Goal: Task Accomplishment & Management: Manage account settings

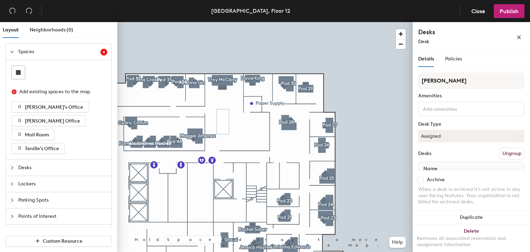
click at [426, 162] on div "Layout Neighborhoods (0) Spaces 4 Add existing spaces to the map [PERSON_NAME]'…" at bounding box center [265, 138] width 530 height 233
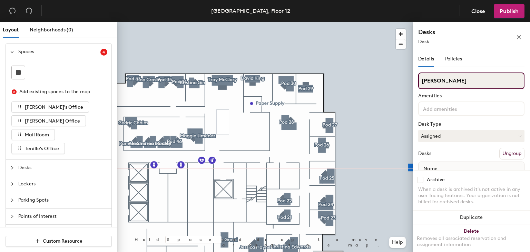
click at [372, 83] on div "Layout Neighborhoods (0) Spaces 4 Add existing spaces to the map [PERSON_NAME]'…" at bounding box center [265, 138] width 530 height 233
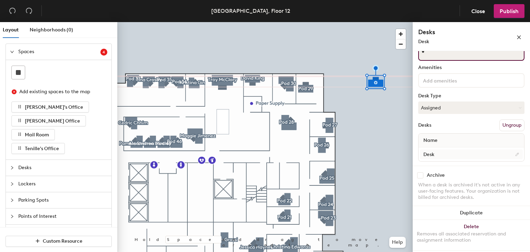
type input "*"
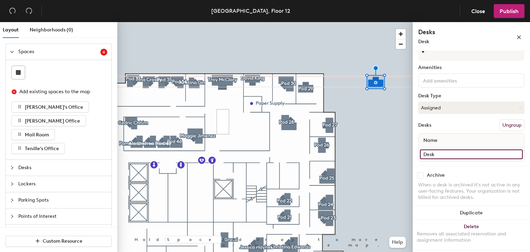
click at [439, 152] on input "Desk" at bounding box center [471, 155] width 103 height 10
type input "Unassigned"
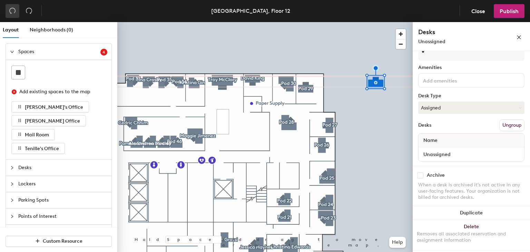
click at [17, 10] on button "button" at bounding box center [13, 11] width 14 height 14
click at [14, 10] on icon "undo" at bounding box center [12, 10] width 7 height 7
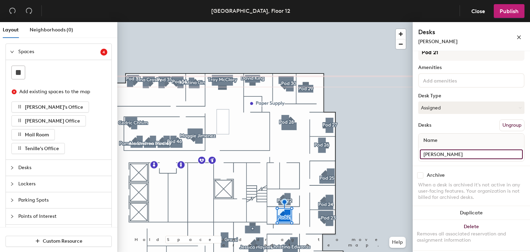
click at [459, 152] on input "Sharon Fuller" at bounding box center [471, 155] width 103 height 10
type input "Michael Sorich"
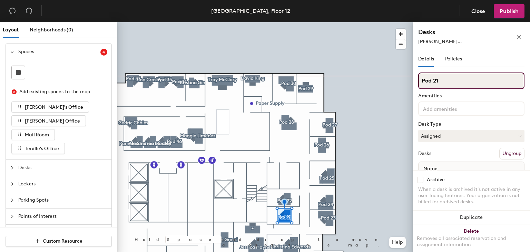
click at [362, 81] on div "Layout Neighborhoods (0) Spaces 4 Add existing spaces to the map Jorge's Office…" at bounding box center [265, 138] width 530 height 233
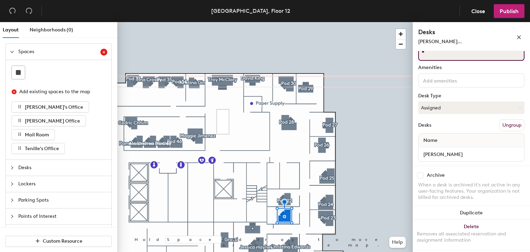
type input "*"
click at [451, 52] on input "*" at bounding box center [472, 52] width 106 height 17
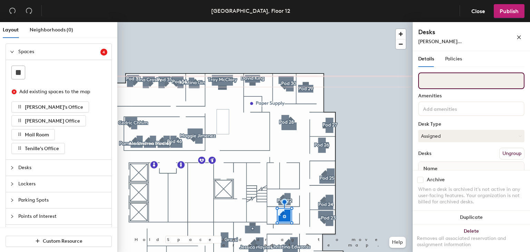
click at [428, 81] on input at bounding box center [472, 81] width 106 height 17
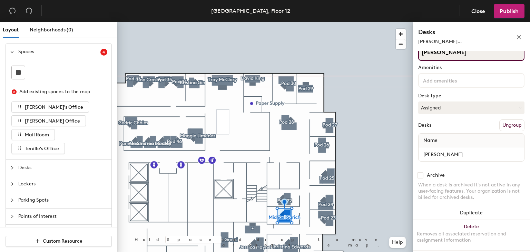
type input "Michael Sorich"
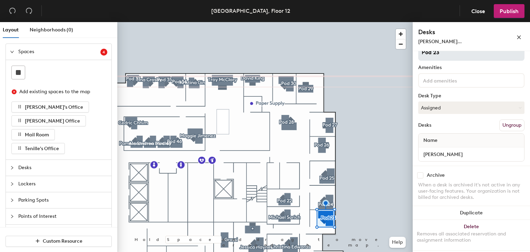
scroll to position [0, 0]
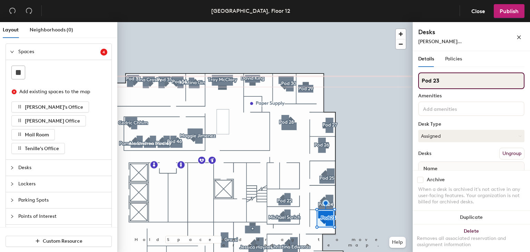
click at [344, 87] on div "Layout Neighborhoods (0) Spaces 4 Add existing spaces to the map Jorge's Office…" at bounding box center [265, 138] width 530 height 233
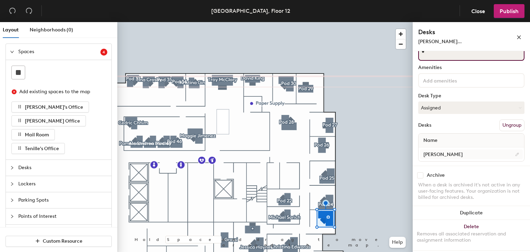
type input "*"
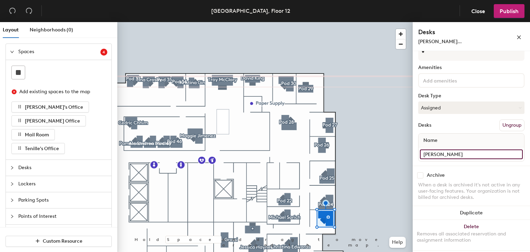
click at [465, 153] on input "Michael Sorich" at bounding box center [471, 155] width 103 height 10
type input "Unassigned"
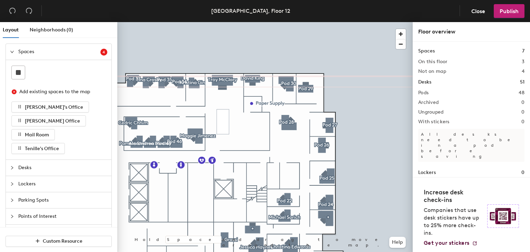
click at [328, 22] on div at bounding box center [265, 22] width 296 height 0
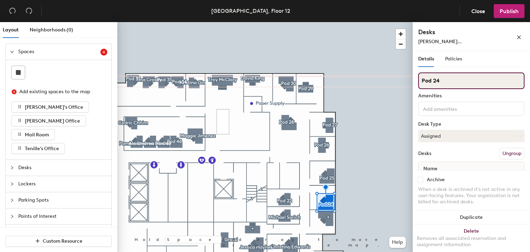
click at [388, 92] on div "Layout Neighborhoods (0) Spaces 4 Add existing spaces to the map Jorge's Office…" at bounding box center [265, 138] width 530 height 233
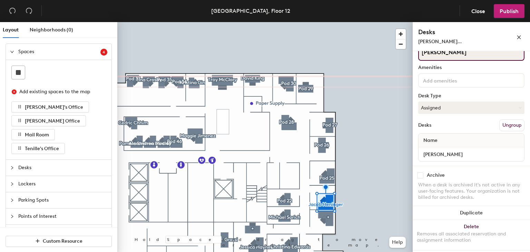
type input "Jacob Heninger"
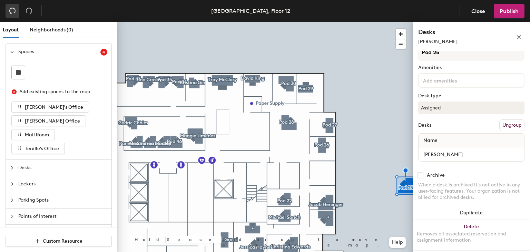
click at [13, 13] on icon "undo" at bounding box center [12, 10] width 7 height 7
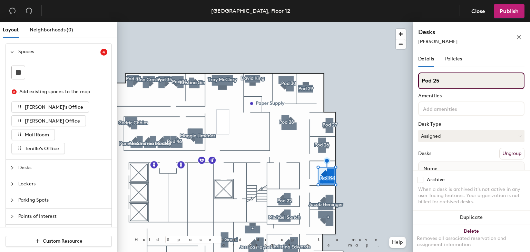
click at [399, 80] on div "Layout Neighborhoods (0) Spaces 4 Add existing spaces to the map Jorge's Office…" at bounding box center [265, 138] width 530 height 233
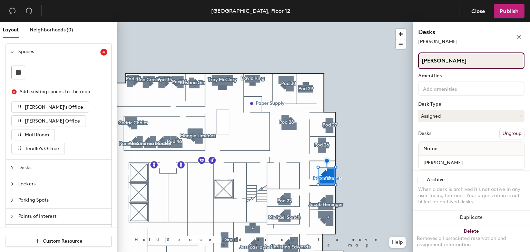
scroll to position [28, 0]
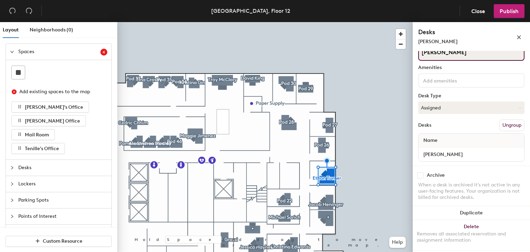
type input "Ethan Turner"
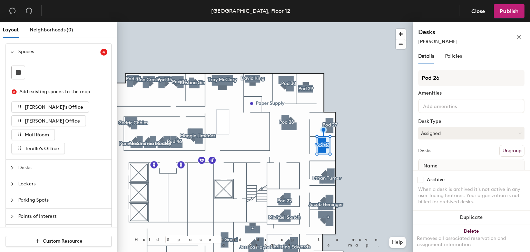
scroll to position [2, 0]
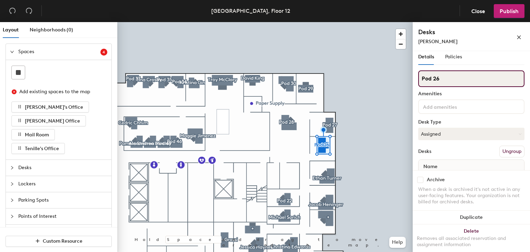
click at [445, 76] on input "Pod 26" at bounding box center [472, 78] width 106 height 17
type input "P"
type input "Joe Porche"
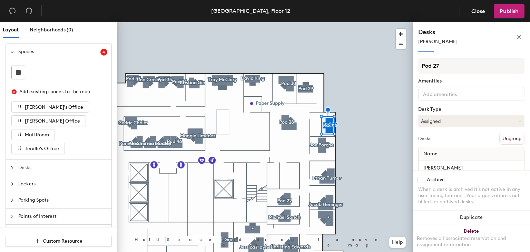
scroll to position [0, 0]
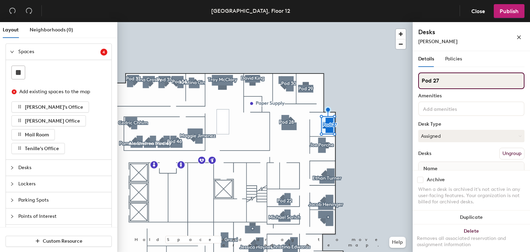
click at [441, 78] on input "Pod 27" at bounding box center [472, 81] width 106 height 17
type input "P"
type input "Natalie Moore"
click at [399, 81] on div "Layout Neighborhoods (0) Spaces 4 Add existing spaces to the map Jorge's Office…" at bounding box center [265, 138] width 530 height 233
type input "Heather KEndrick"
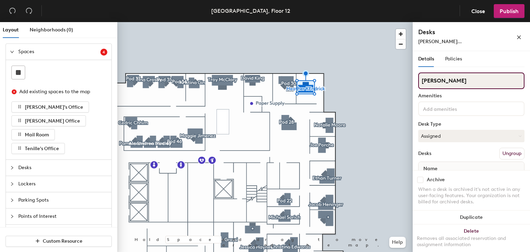
click at [450, 83] on input "Heather KEndrick" at bounding box center [472, 81] width 106 height 17
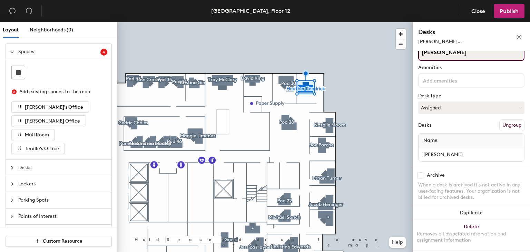
type input "Heather Kendrick"
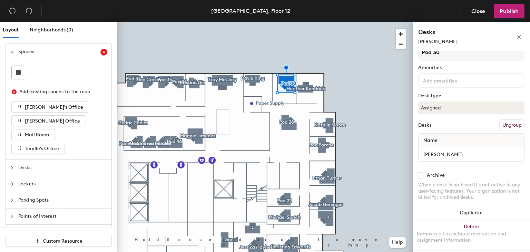
scroll to position [0, 0]
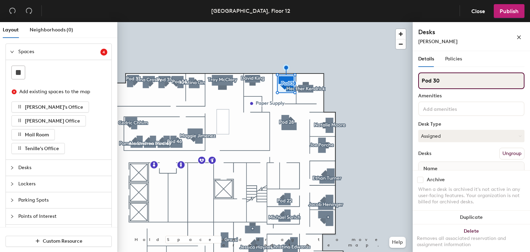
click at [446, 75] on input "Pod 30" at bounding box center [472, 81] width 106 height 17
type input "P"
type input "Amanda Saxton"
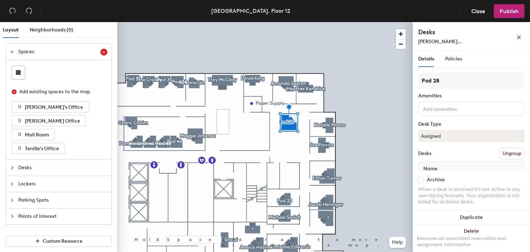
scroll to position [28, 0]
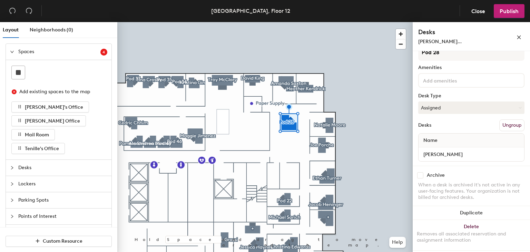
click at [454, 50] on div "Desks Brianna Behno..." at bounding box center [471, 36] width 117 height 29
click at [470, 150] on input "Brianna Behnoud" at bounding box center [471, 155] width 103 height 10
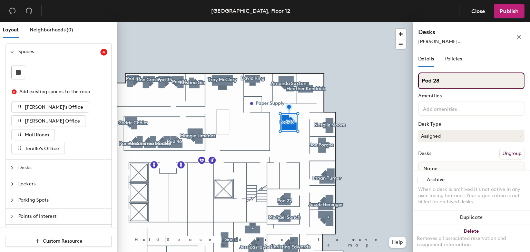
click at [449, 74] on input "Pod 28" at bounding box center [472, 81] width 106 height 17
type input "P"
paste input "Brianna Behnoud"
type input "Brianna Behnoud"
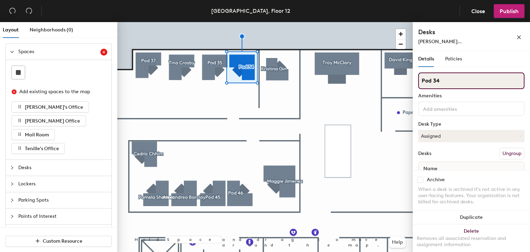
click at [450, 79] on input "Pod 34" at bounding box center [472, 81] width 106 height 17
type input "P"
type input "Jennifer Moore"
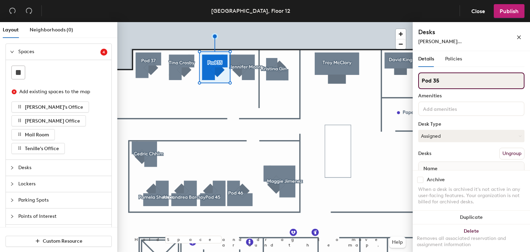
click at [446, 81] on input "Pod 35" at bounding box center [472, 81] width 106 height 17
type input "P"
type input "Britani Pavoni"
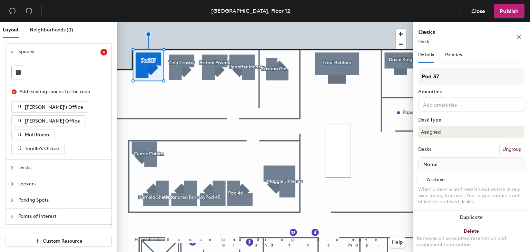
scroll to position [4, 0]
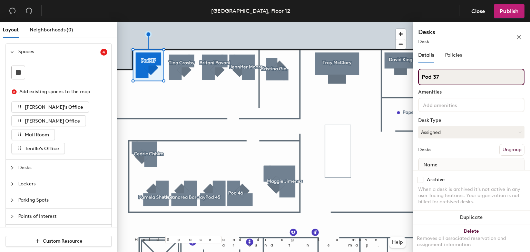
click at [403, 81] on div "Layout Neighborhoods (0) Spaces 4 Add existing spaces to the map Jorge's Office…" at bounding box center [265, 138] width 530 height 233
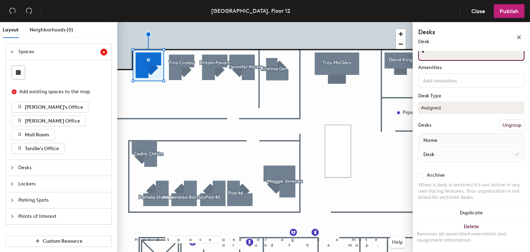
type input "*"
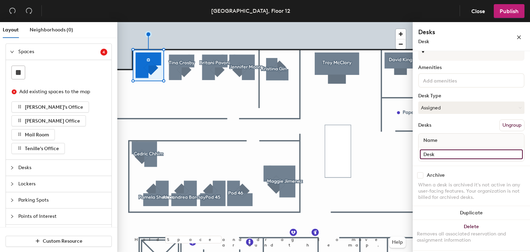
click at [441, 154] on input "Desk" at bounding box center [471, 155] width 103 height 10
type input "Unassigned"
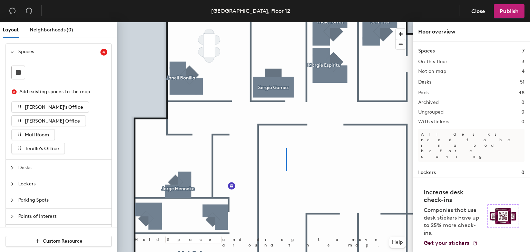
click at [286, 22] on div at bounding box center [265, 22] width 296 height 0
click at [401, 43] on span "button" at bounding box center [401, 44] width 10 height 10
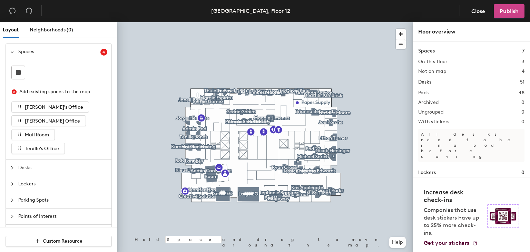
click at [514, 8] on span "Publish" at bounding box center [509, 11] width 19 height 7
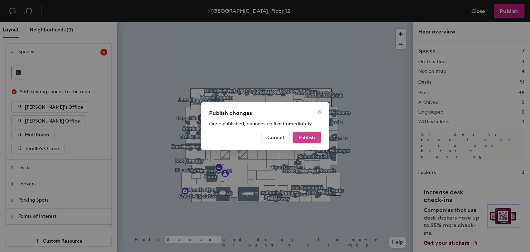
click at [308, 136] on span "Publish" at bounding box center [307, 138] width 17 height 6
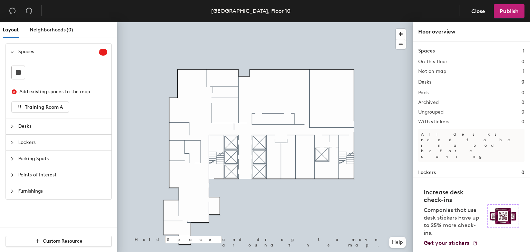
click at [56, 52] on span "Spaces" at bounding box center [58, 52] width 81 height 16
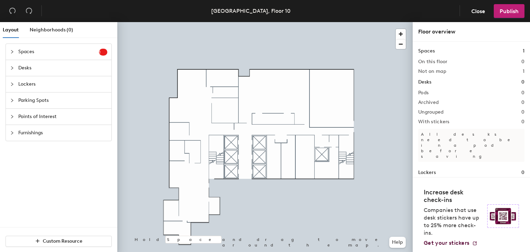
click at [47, 68] on span "Desks" at bounding box center [62, 68] width 89 height 16
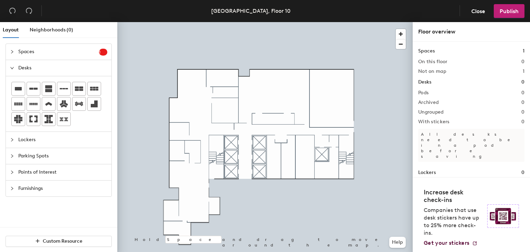
click at [198, 75] on div "Layout Neighborhoods (0) Spaces 1 Add existing spaces to the map Training Room …" at bounding box center [265, 138] width 530 height 233
click at [148, 22] on div at bounding box center [265, 22] width 296 height 0
click at [202, 83] on div "Layout Neighborhoods (0) Spaces 1 Add existing spaces to the map Training Room …" at bounding box center [265, 138] width 530 height 233
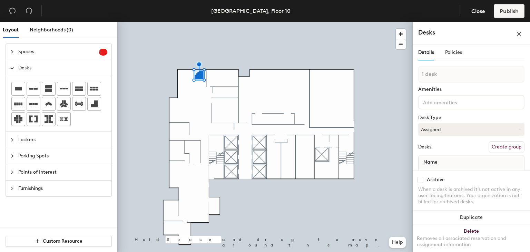
click at [180, 22] on div at bounding box center [265, 22] width 296 height 0
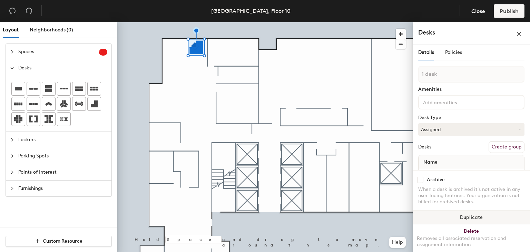
click at [460, 215] on button "Duplicate" at bounding box center [471, 218] width 117 height 14
click at [458, 211] on button "Duplicate" at bounding box center [471, 218] width 117 height 14
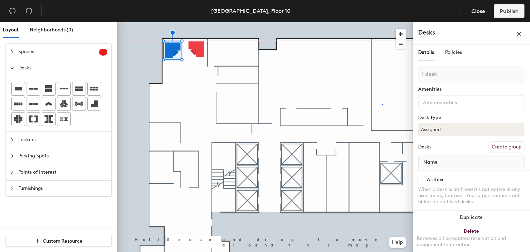
click at [382, 22] on div at bounding box center [265, 22] width 296 height 0
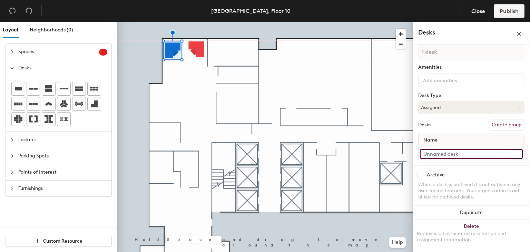
click at [439, 151] on input at bounding box center [471, 154] width 103 height 10
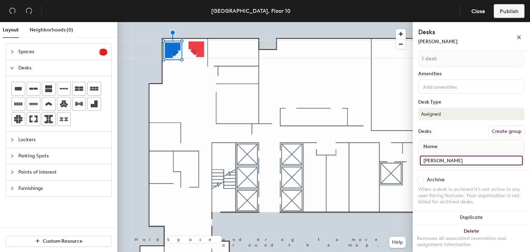
type input "Thomas Louis"
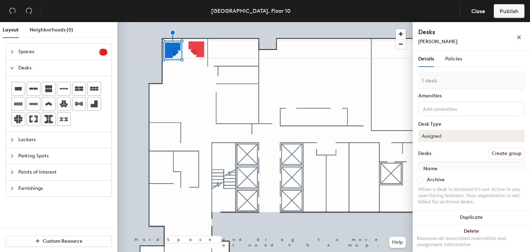
scroll to position [28, 0]
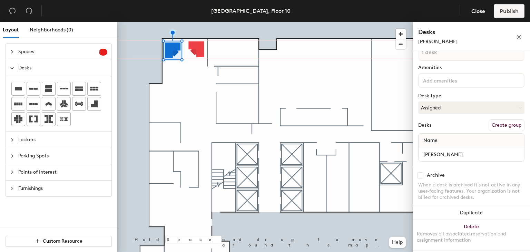
click at [503, 124] on button "Create group" at bounding box center [507, 125] width 36 height 12
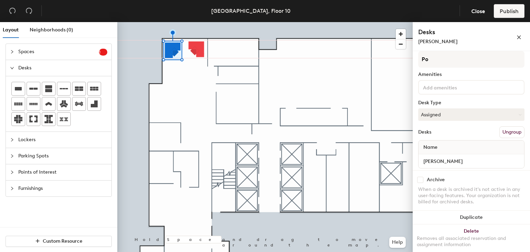
type input "P"
type input "Thomas Louis"
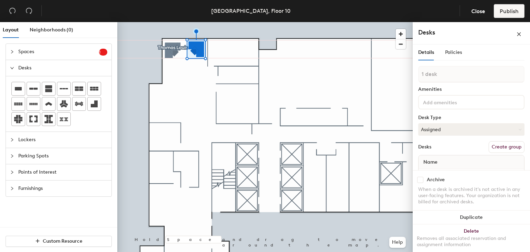
click at [507, 147] on button "Create group" at bounding box center [507, 147] width 36 height 12
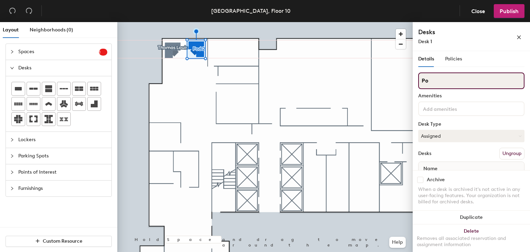
type input "P"
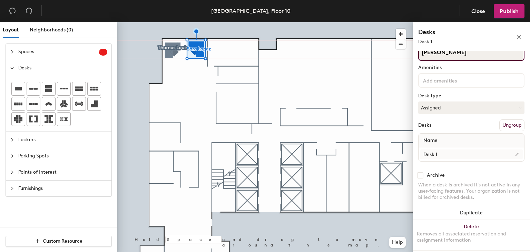
type input "Sara Lopez"
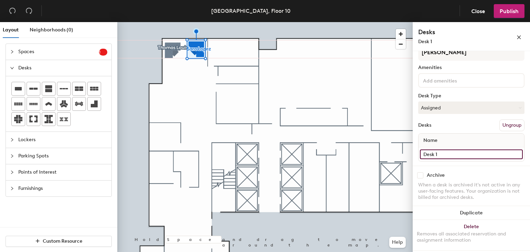
click at [446, 152] on input "Desk 1" at bounding box center [471, 155] width 103 height 10
type input "Sara Lopez"
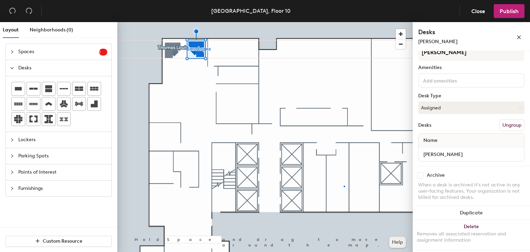
click at [344, 22] on div at bounding box center [265, 22] width 296 height 0
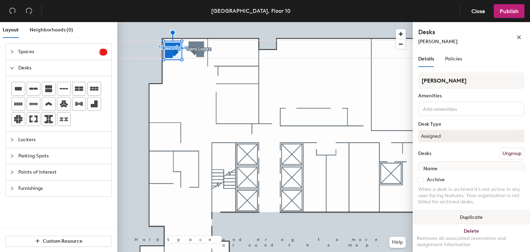
click at [469, 213] on button "Duplicate" at bounding box center [471, 218] width 117 height 14
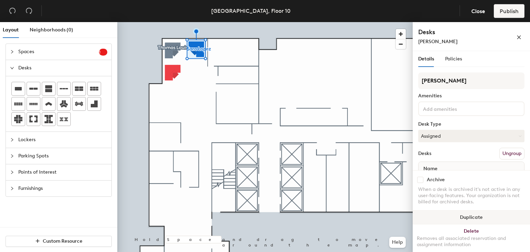
click at [469, 215] on button "Duplicate" at bounding box center [471, 218] width 117 height 14
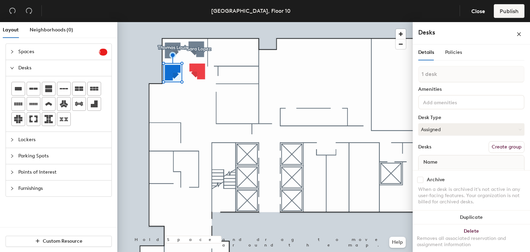
click at [507, 143] on button "Create group" at bounding box center [507, 147] width 36 height 12
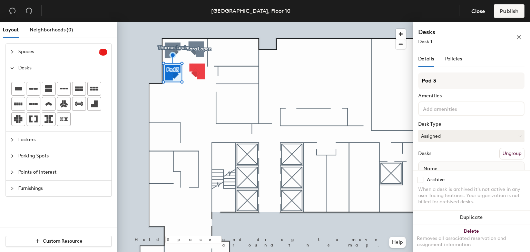
click at [478, 160] on div "Pod 3 Amenities Desk Type Assigned Desks Ungroup Name Desk 1" at bounding box center [472, 134] width 106 height 122
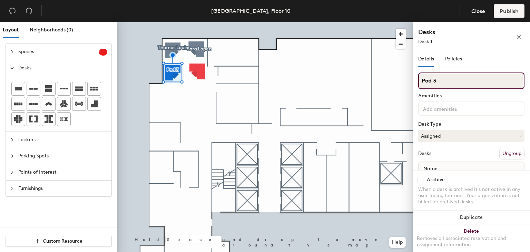
click at [370, 79] on div "Layout Neighborhoods (0) Spaces 1 Add existing spaces to the map Training Room …" at bounding box center [265, 138] width 530 height 233
type input "Kyle Porter"
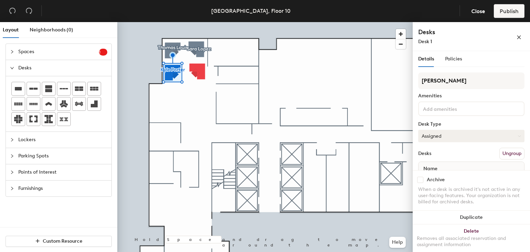
click at [470, 141] on button "Assigned" at bounding box center [472, 136] width 106 height 12
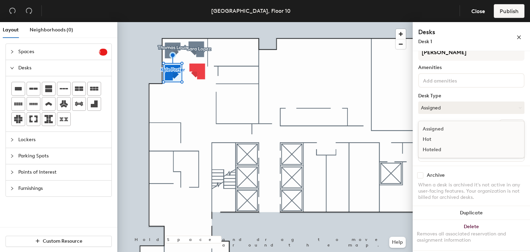
click at [442, 132] on div "Assigned" at bounding box center [453, 129] width 69 height 10
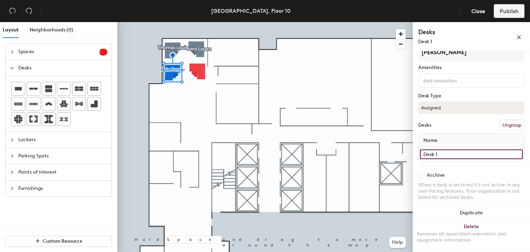
click at [442, 151] on input "Desk 1" at bounding box center [471, 155] width 103 height 10
type input "Kyle Porter"
click at [334, 22] on div at bounding box center [265, 22] width 296 height 0
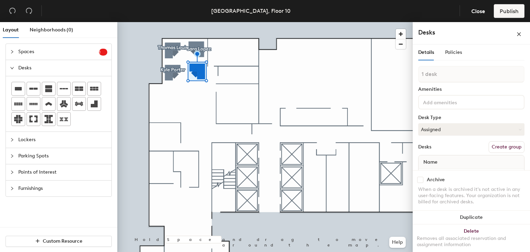
click at [467, 93] on div "1 desk Amenities Desk Type Assigned Desks Create group Name" at bounding box center [472, 127] width 106 height 122
click at [506, 147] on button "Create group" at bounding box center [507, 147] width 36 height 12
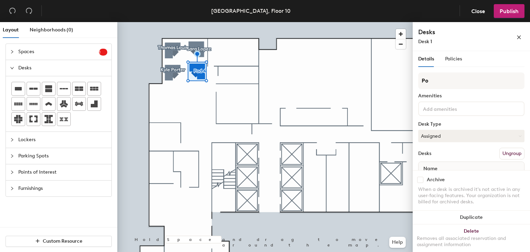
type input "P"
click at [455, 78] on input at bounding box center [472, 81] width 106 height 17
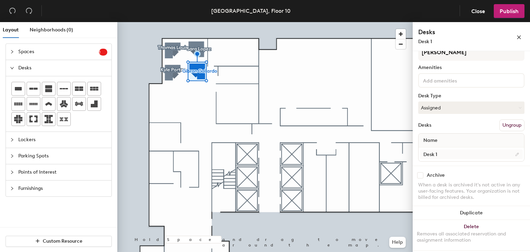
type input "Gibran Gallardo"
click at [454, 151] on input "Desk 1" at bounding box center [471, 155] width 103 height 10
paste input "Gibran Gallardo"
type input "Gibran Gallardo"
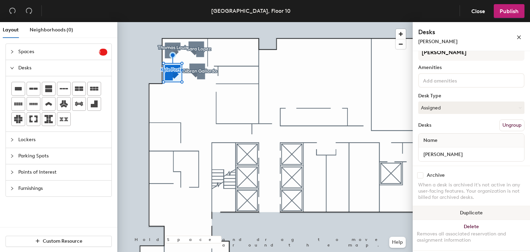
click at [464, 216] on button "Duplicate" at bounding box center [471, 213] width 117 height 14
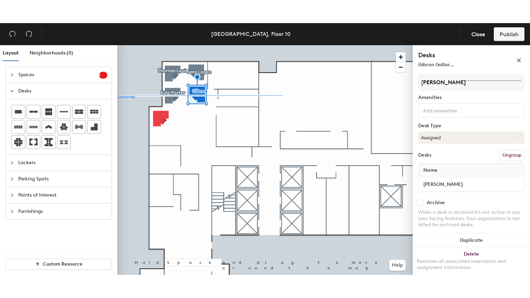
scroll to position [0, 0]
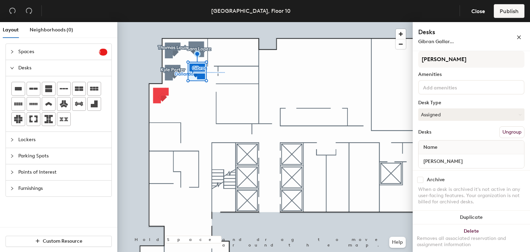
type input "Gibran Gallard"
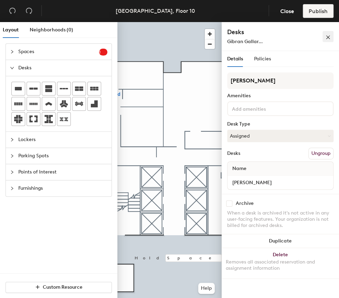
click at [328, 37] on icon "close" at bounding box center [328, 37] width 5 height 5
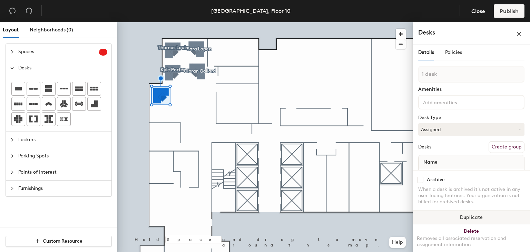
click at [491, 217] on button "Duplicate" at bounding box center [471, 218] width 117 height 14
click at [498, 145] on button "Create group" at bounding box center [507, 147] width 36 height 12
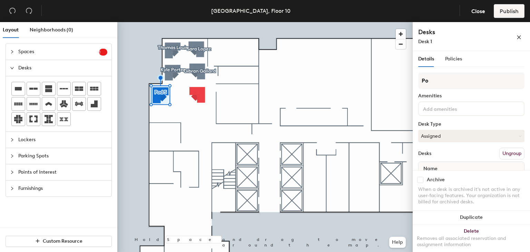
type input "P"
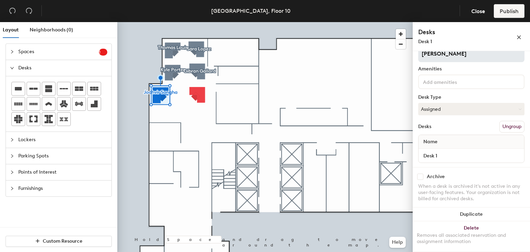
scroll to position [28, 0]
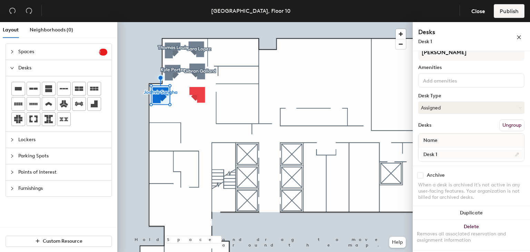
type input "Jodhvir Sangha"
click at [450, 155] on input "Desk 1" at bounding box center [471, 155] width 103 height 10
paste input "Jodhvir Sangha"
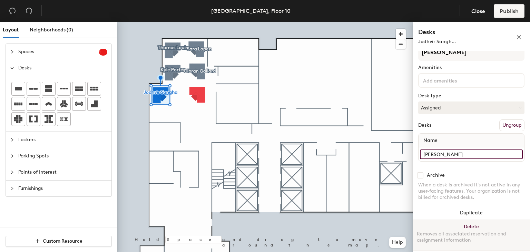
type input "Jodhvir Sangha"
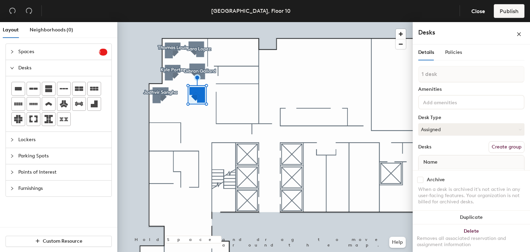
click at [515, 147] on button "Create group" at bounding box center [507, 147] width 36 height 12
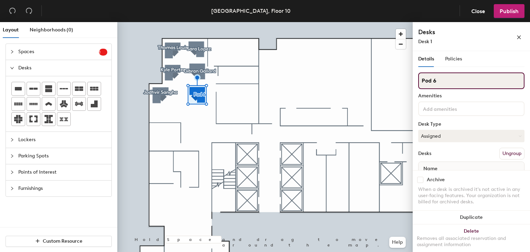
click at [444, 84] on input "Pod 6" at bounding box center [472, 81] width 106 height 17
type input "P"
paste input "Amie Bergin"
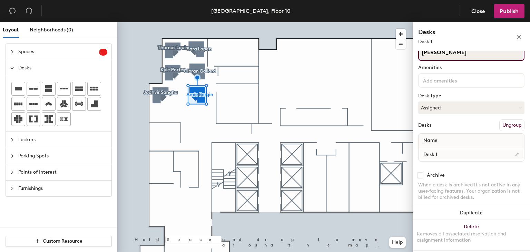
type input "Amie Bergin"
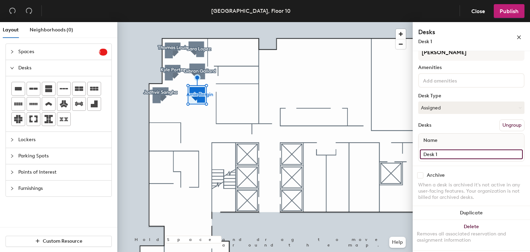
click at [452, 154] on input "Desk 1" at bounding box center [471, 155] width 103 height 10
paste input "Amie Bergin"
type input "Amie Bergin"
click at [95, 105] on icon at bounding box center [94, 103] width 7 height 7
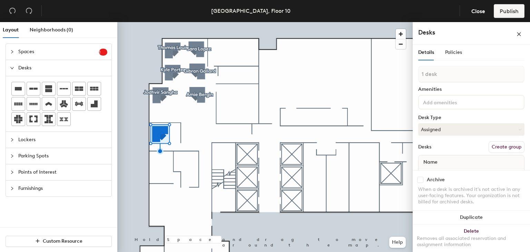
click at [447, 103] on input at bounding box center [453, 102] width 62 height 8
click at [500, 147] on button "Create group" at bounding box center [507, 147] width 36 height 12
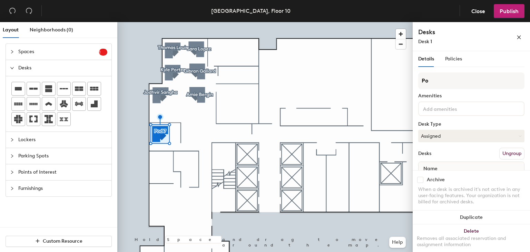
type input "P"
click at [412, 88] on div "Layout Neighborhoods (0) Spaces 1 Add existing spaces to the map Training Room …" at bounding box center [265, 138] width 530 height 233
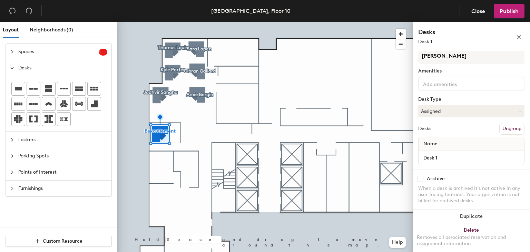
scroll to position [28, 0]
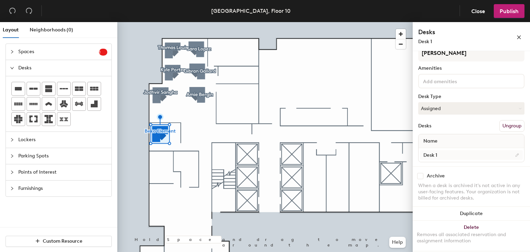
type input "Beka Clement"
click at [440, 156] on input "Desk 1" at bounding box center [471, 155] width 103 height 10
paste input "Beka Clement"
type input "Beka Clement"
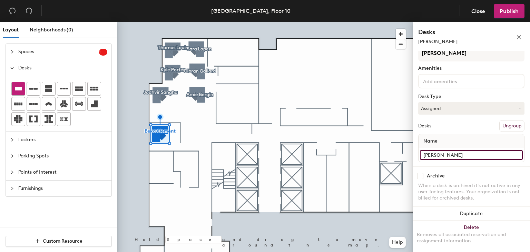
click at [17, 89] on icon at bounding box center [18, 88] width 7 height 3
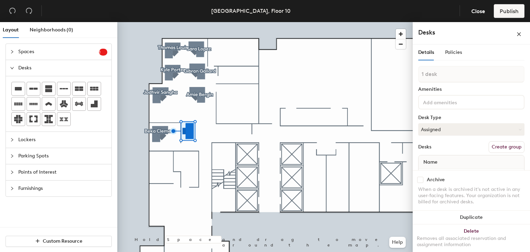
click at [510, 144] on button "Create group" at bounding box center [507, 147] width 36 height 12
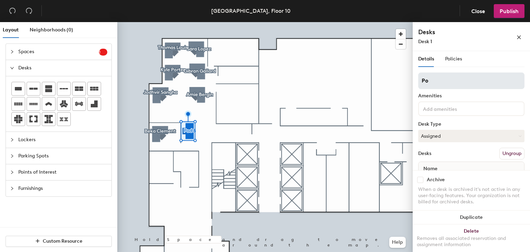
type input "P"
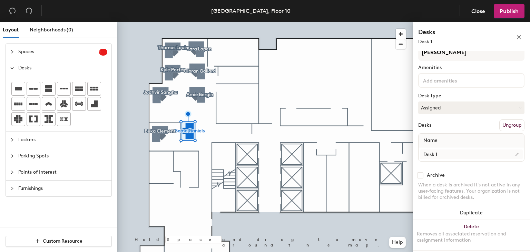
type input "Sema Daniels"
click at [442, 150] on input "Desk 1" at bounding box center [471, 155] width 103 height 10
type input "Sema Daniels"
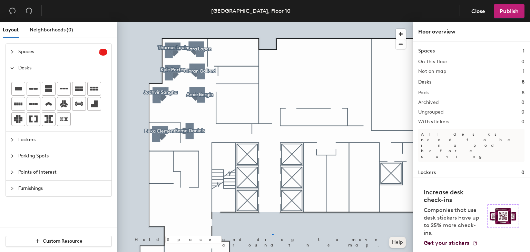
click at [272, 22] on div at bounding box center [265, 22] width 296 height 0
click at [95, 106] on icon at bounding box center [94, 103] width 7 height 7
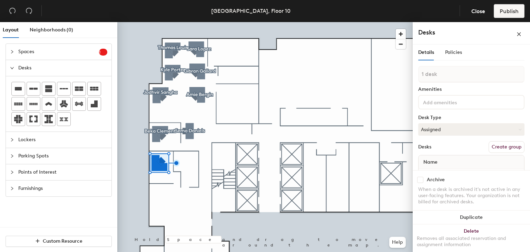
click at [509, 143] on button "Create group" at bounding box center [507, 147] width 36 height 12
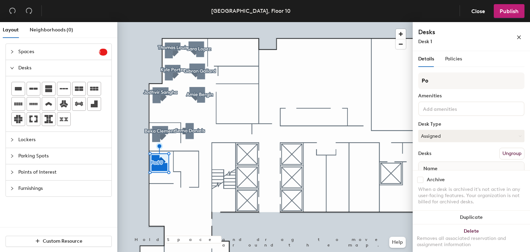
type input "P"
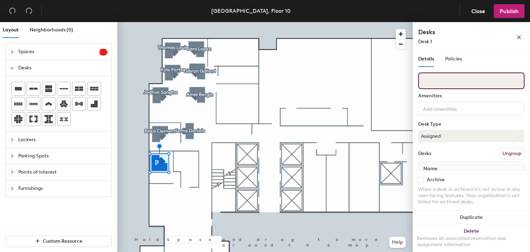
click at [434, 83] on input at bounding box center [472, 81] width 106 height 17
paste input "Siu-Henh Canimo"
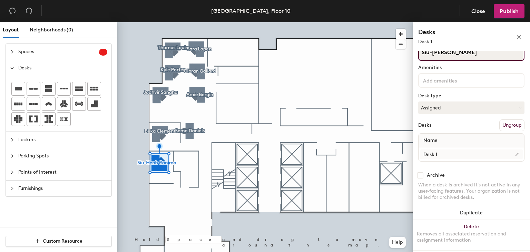
type input "Siu-Henh Canimo"
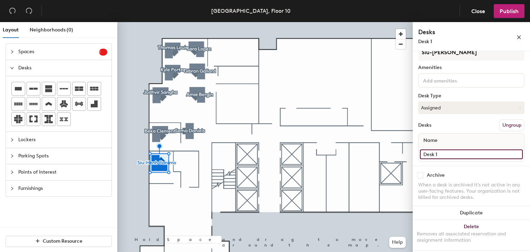
click at [444, 155] on input "Desk 1" at bounding box center [471, 155] width 103 height 10
paste input "Siu-Henh Canimo"
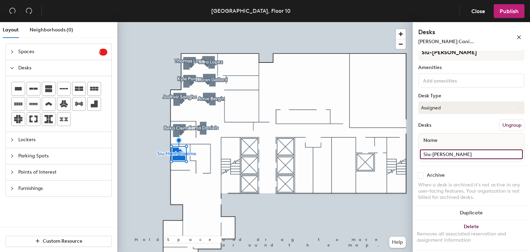
type input "Siu-Henh Canimo"
click at [370, 22] on div at bounding box center [265, 22] width 296 height 0
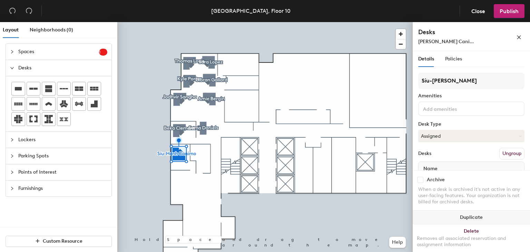
click at [474, 214] on button "Duplicate" at bounding box center [471, 218] width 117 height 14
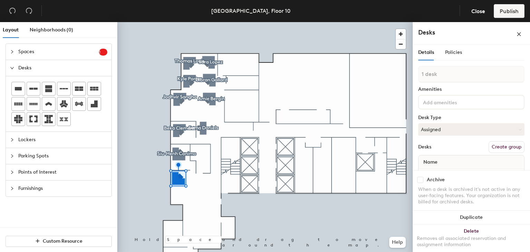
click at [502, 147] on button "Create group" at bounding box center [507, 147] width 36 height 12
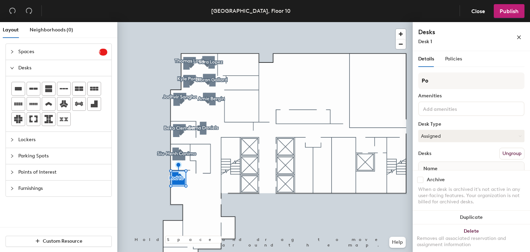
type input "P"
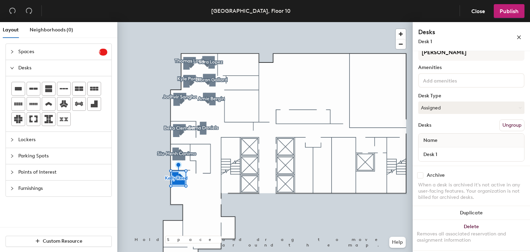
type input "[PERSON_NAME]"
click at [450, 147] on div "Desk 1" at bounding box center [472, 154] width 106 height 14
click at [450, 150] on input "Desk 1" at bounding box center [471, 155] width 103 height 10
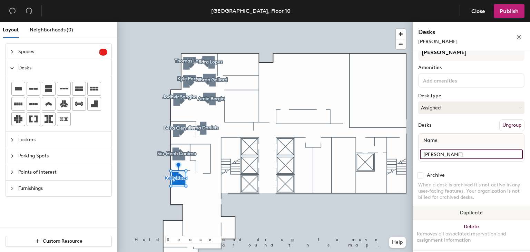
type input "[PERSON_NAME]"
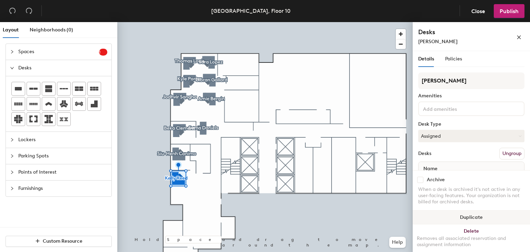
click at [455, 220] on button "Duplicate" at bounding box center [471, 218] width 117 height 14
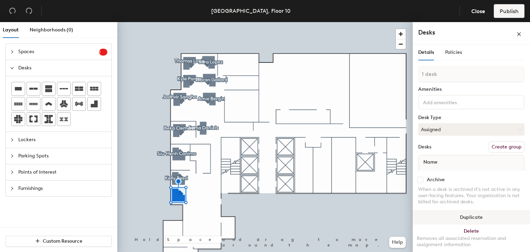
click at [304, 22] on div at bounding box center [265, 22] width 296 height 0
click at [509, 147] on button "Create group" at bounding box center [507, 147] width 36 height 12
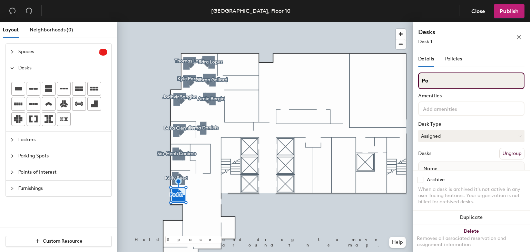
type input "P"
paste input "[PERSON_NAME]"
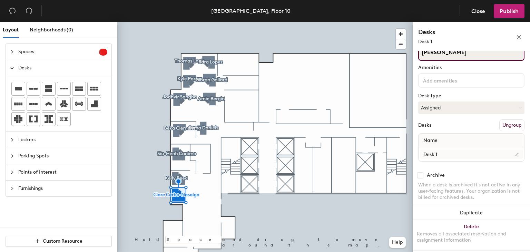
type input "[PERSON_NAME]"
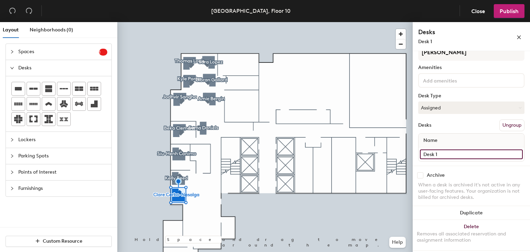
click at [452, 157] on input "Desk 1" at bounding box center [471, 155] width 103 height 10
paste input "[PERSON_NAME]"
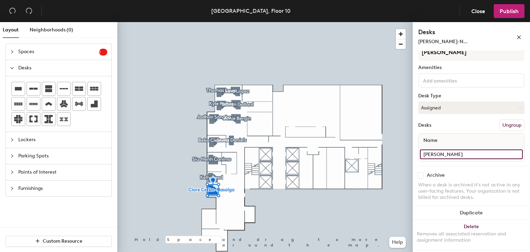
type input "[PERSON_NAME]"
click at [319, 22] on div at bounding box center [265, 22] width 296 height 0
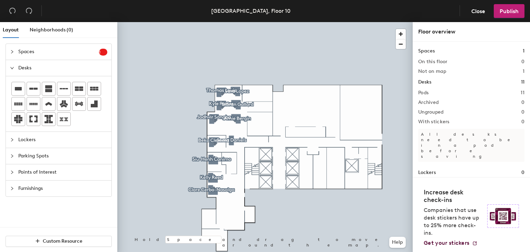
click at [287, 22] on div at bounding box center [265, 22] width 296 height 0
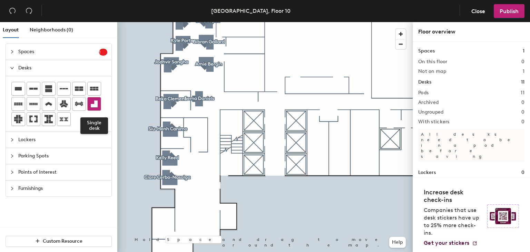
click at [91, 104] on icon at bounding box center [94, 103] width 7 height 7
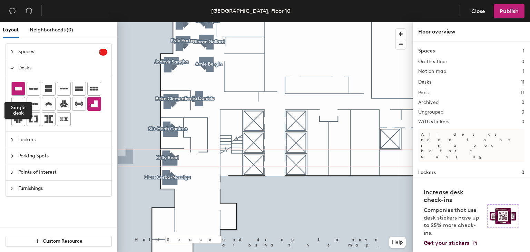
click at [21, 85] on icon at bounding box center [18, 89] width 8 height 8
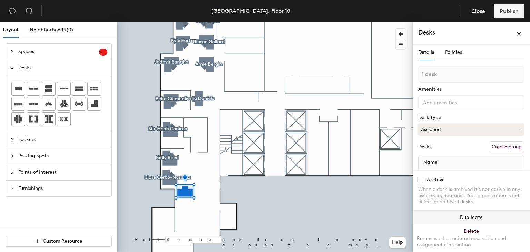
click at [467, 219] on button "Duplicate" at bounding box center [471, 218] width 117 height 14
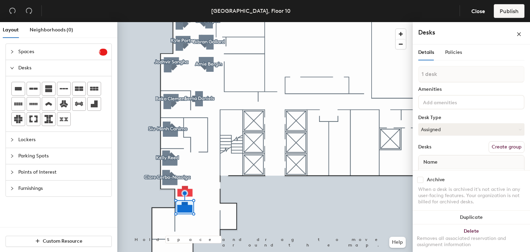
click at [494, 144] on button "Create group" at bounding box center [507, 147] width 36 height 12
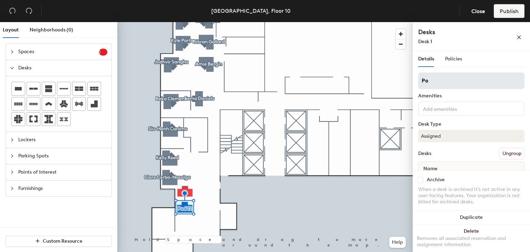
type input "P"
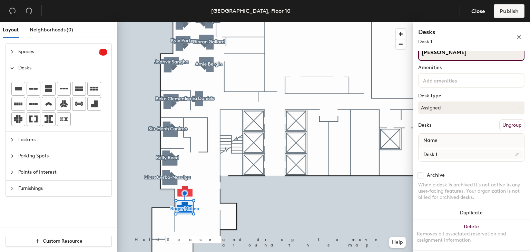
type input "[PERSON_NAME]"
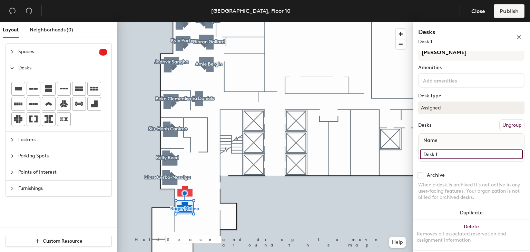
click at [449, 153] on input "Desk 1" at bounding box center [471, 155] width 103 height 10
type input "[PERSON_NAME]"
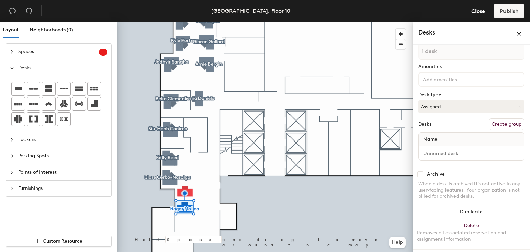
scroll to position [22, 0]
click at [497, 127] on button "Create group" at bounding box center [507, 125] width 36 height 12
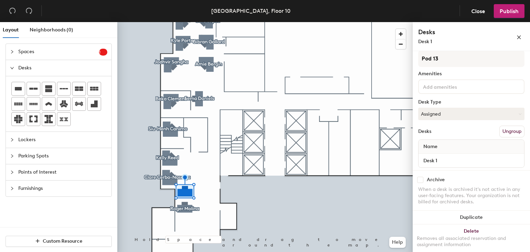
scroll to position [21, 0]
type input "P"
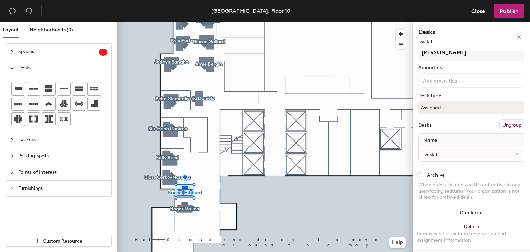
type input "[PERSON_NAME]"
click at [448, 155] on input "Desk 1" at bounding box center [471, 155] width 103 height 10
type input "[PERSON_NAME]"
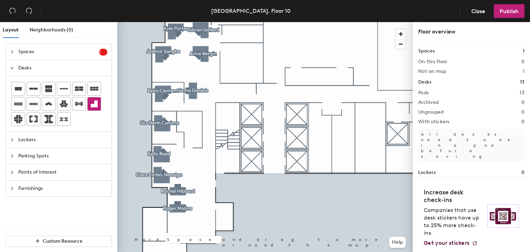
drag, startPoint x: 423, startPoint y: 147, endPoint x: 92, endPoint y: 103, distance: 334.1
click at [92, 103] on icon at bounding box center [94, 104] width 8 height 8
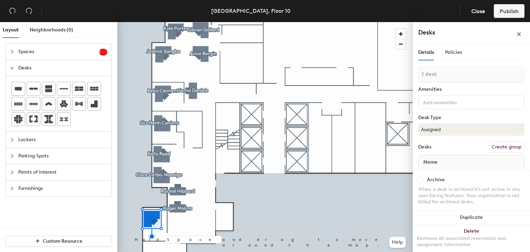
click at [499, 142] on button "Create group" at bounding box center [507, 147] width 36 height 12
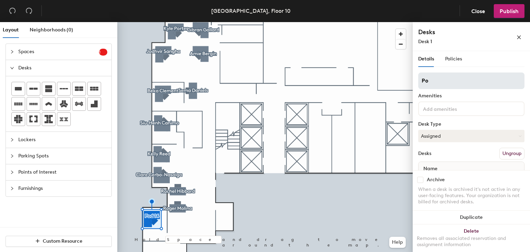
type input "P"
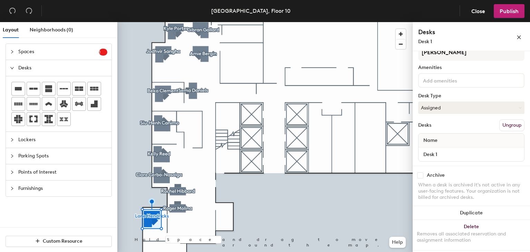
scroll to position [28, 0]
type input "[PERSON_NAME]"
click at [441, 151] on input "Desk 1" at bounding box center [471, 155] width 103 height 10
click at [427, 156] on input "1lane [PERSON_NAME]" at bounding box center [471, 155] width 103 height 10
click at [443, 156] on input "[PERSON_NAME]" at bounding box center [471, 155] width 103 height 10
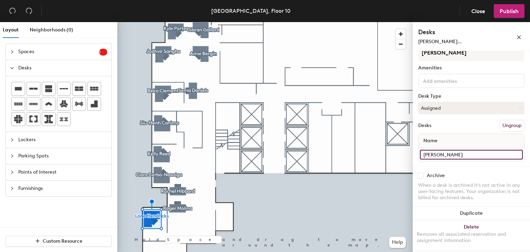
click at [440, 153] on input "[PERSON_NAME]" at bounding box center [471, 155] width 103 height 10
type input "[PERSON_NAME]"
click at [324, 22] on div at bounding box center [265, 22] width 296 height 0
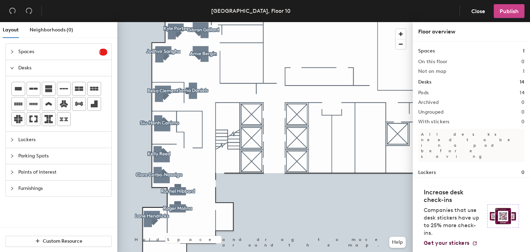
click at [519, 11] on button "Publish" at bounding box center [509, 11] width 31 height 14
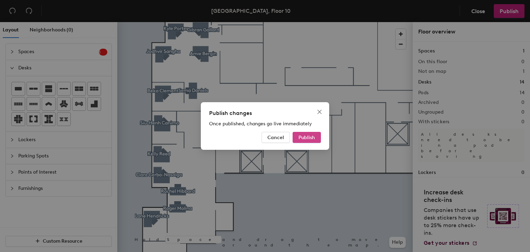
click at [306, 136] on span "Publish" at bounding box center [307, 138] width 17 height 6
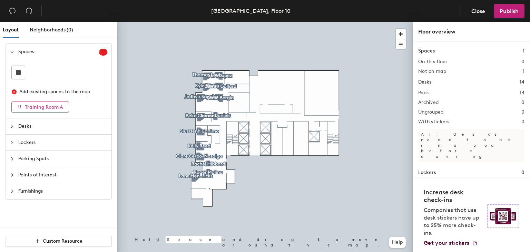
click at [29, 105] on span "Training Room A" at bounding box center [44, 107] width 38 height 6
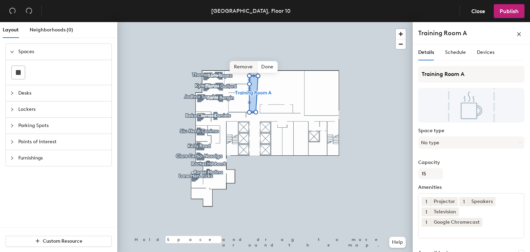
click at [249, 66] on span "Remove" at bounding box center [244, 67] width 28 height 12
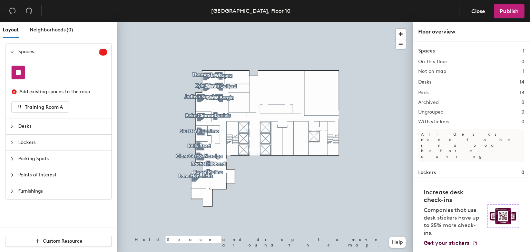
click at [18, 72] on rect at bounding box center [18, 72] width 5 height 5
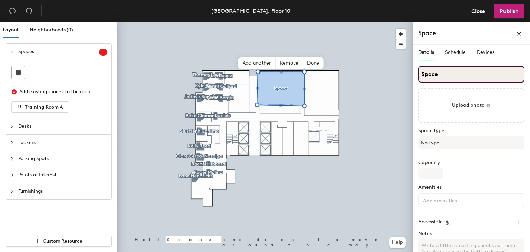
click at [443, 70] on input "Space" at bounding box center [472, 74] width 106 height 17
type input "Training Room"
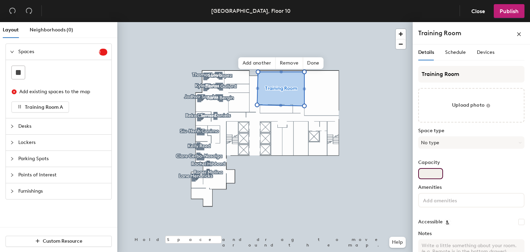
click at [436, 173] on input "Capacity" at bounding box center [431, 173] width 25 height 11
click at [438, 142] on button "No type" at bounding box center [472, 142] width 106 height 12
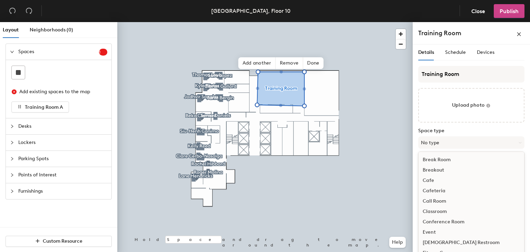
click at [514, 6] on button "Publish" at bounding box center [509, 11] width 31 height 14
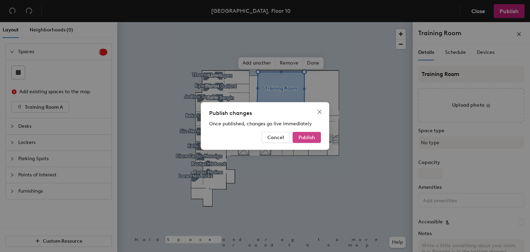
click at [318, 136] on button "Publish" at bounding box center [307, 137] width 28 height 11
